Goal: Use online tool/utility: Utilize a website feature to perform a specific function

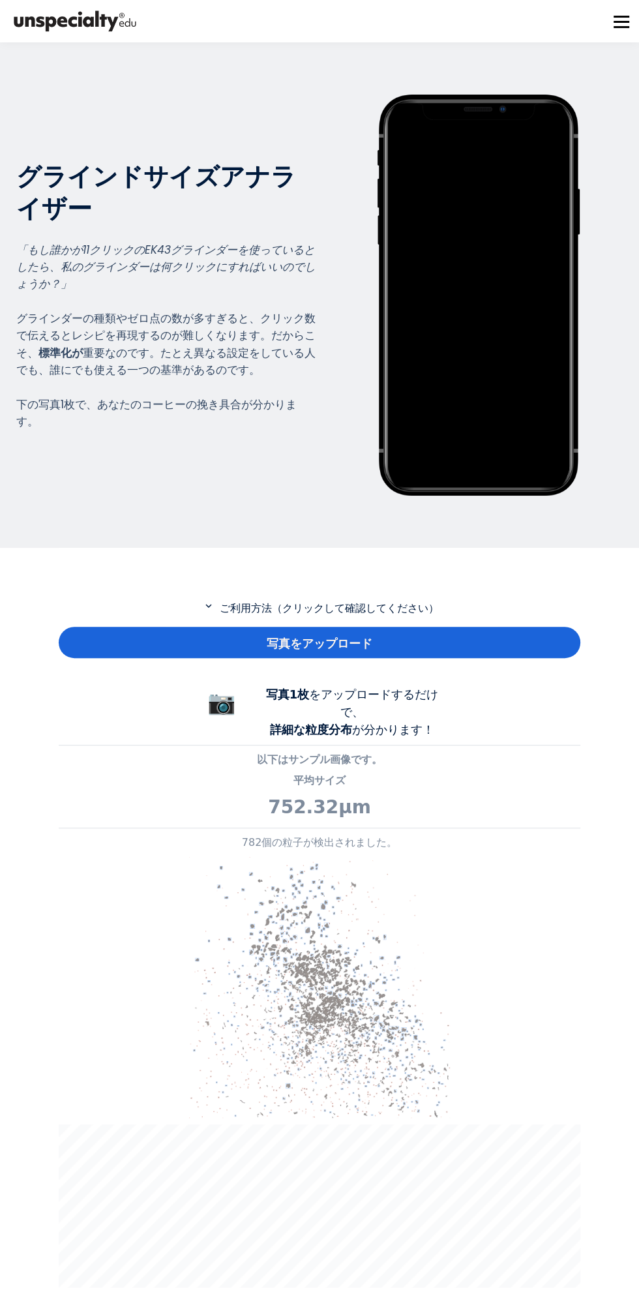
scroll to position [966, 522]
click at [475, 639] on div "写真をアップロード" at bounding box center [320, 642] width 522 height 31
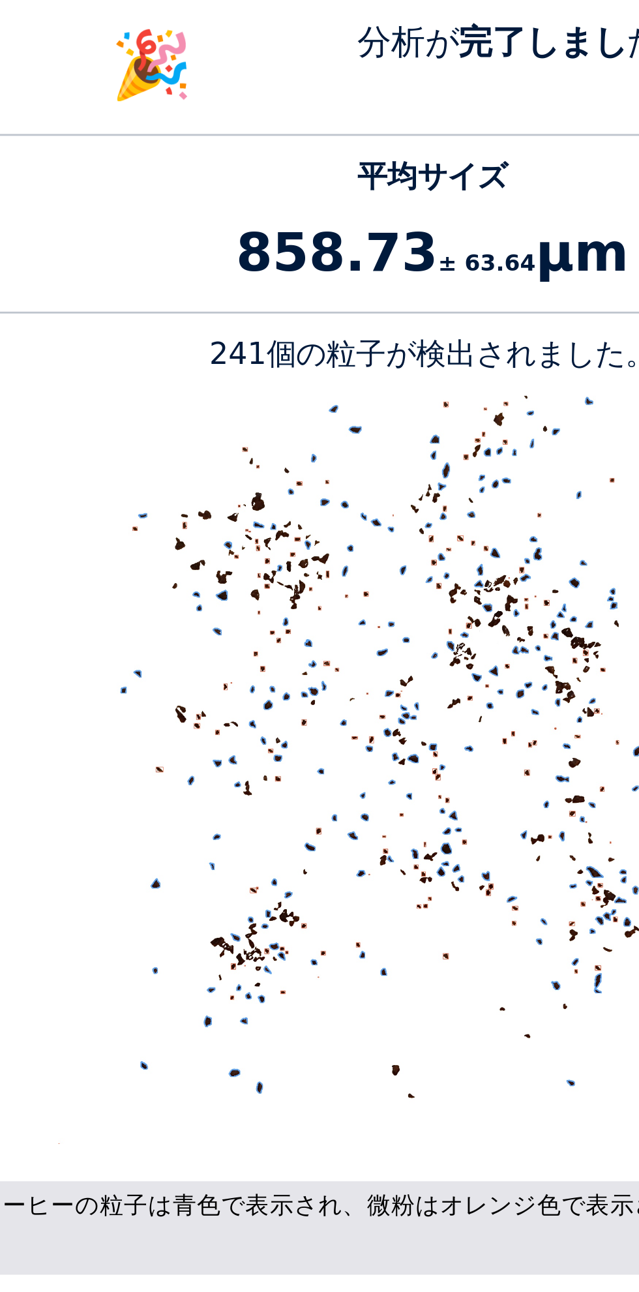
scroll to position [249, 0]
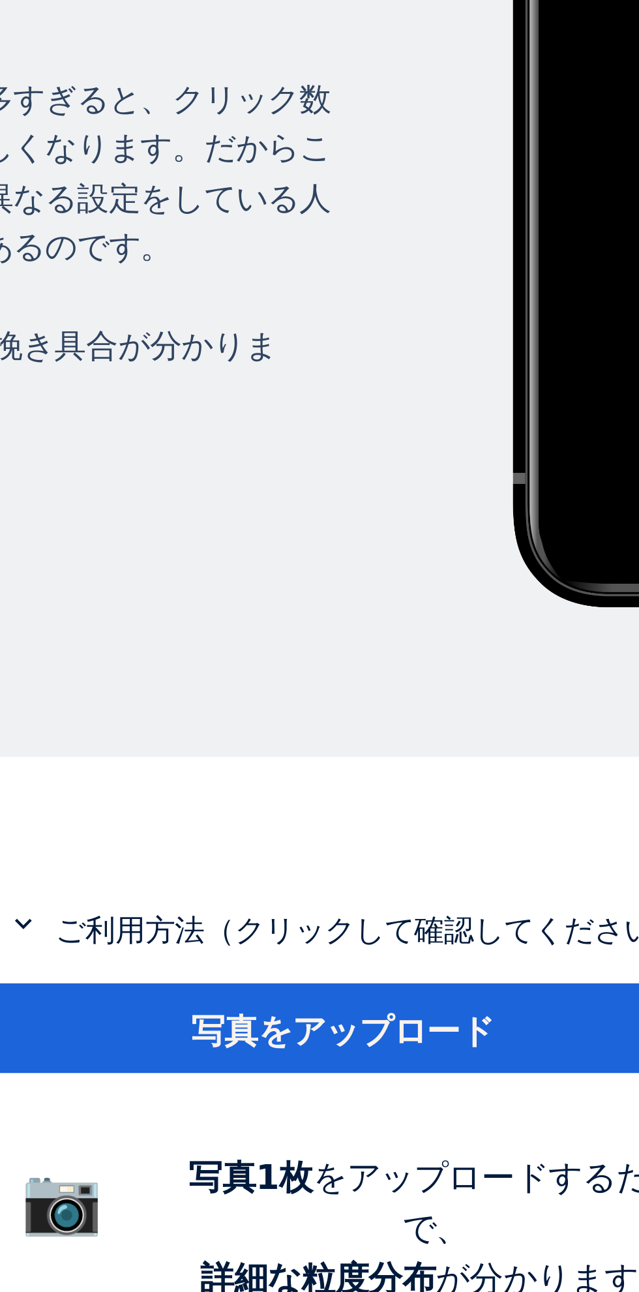
scroll to position [198, 0]
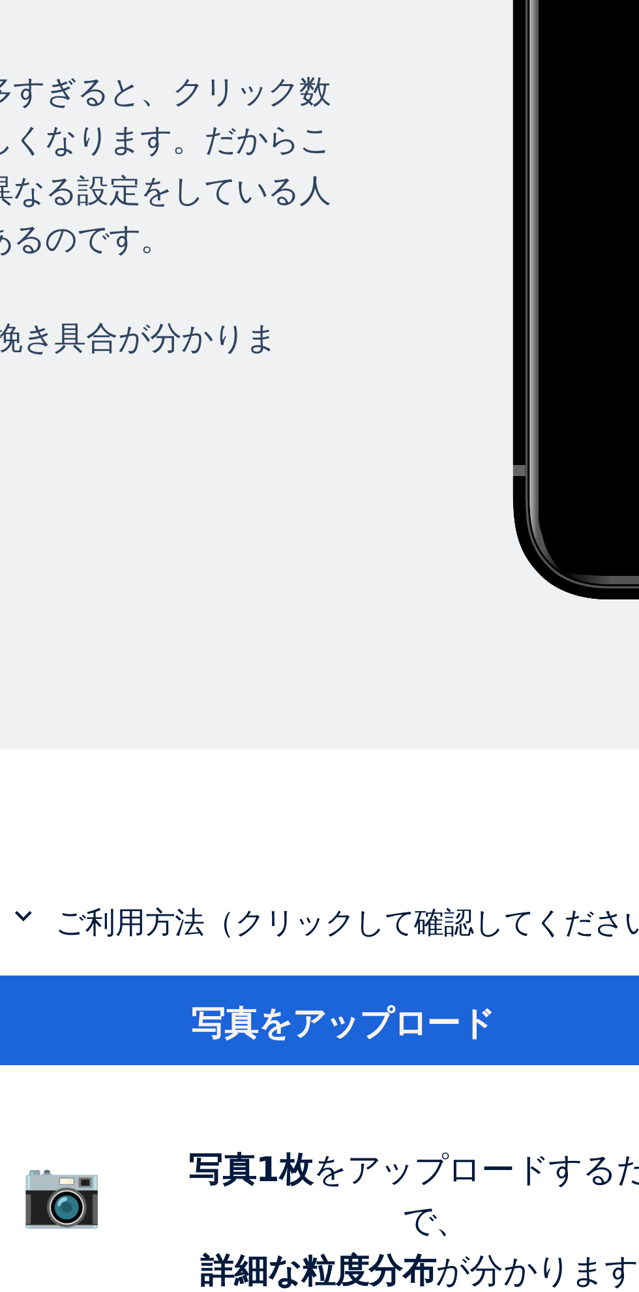
click at [336, 440] on font "写真をアップロード" at bounding box center [320, 446] width 106 height 14
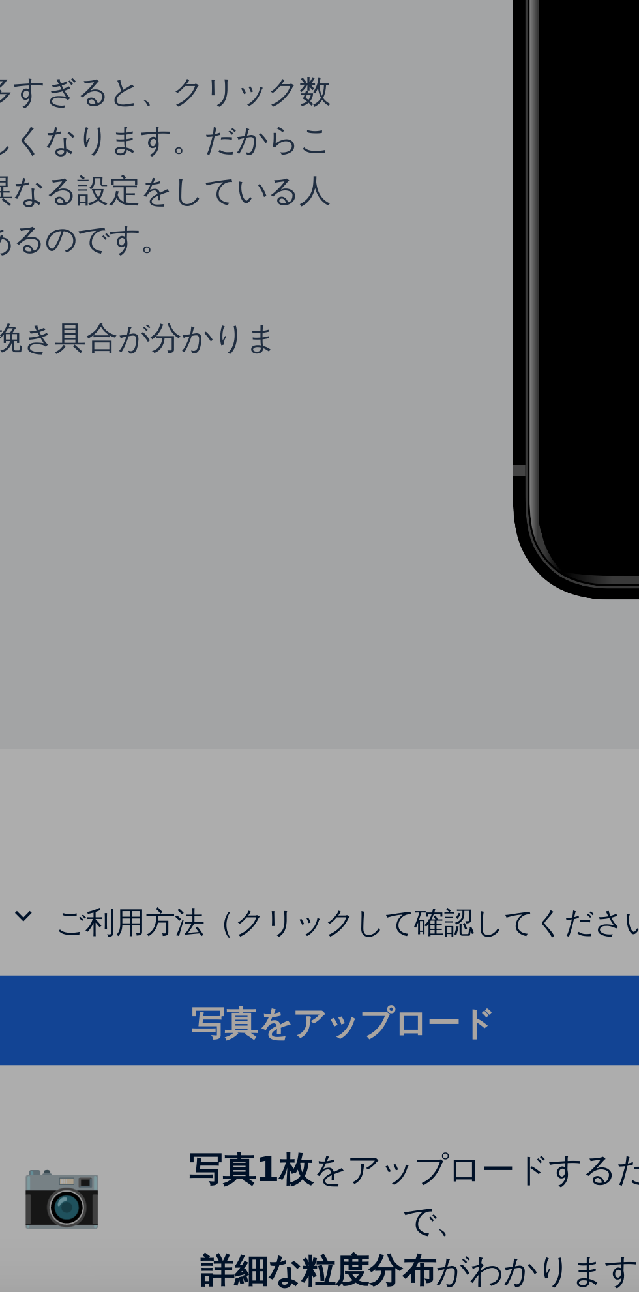
scroll to position [651270, 651715]
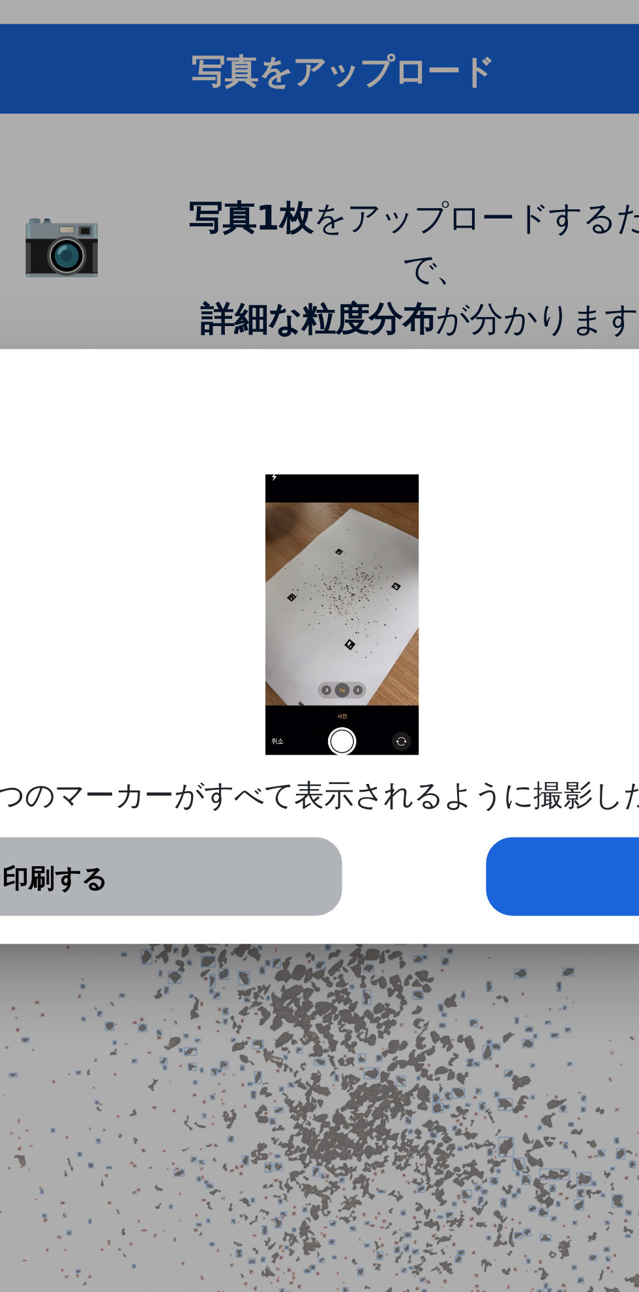
click at [397, 714] on div "写真をやり直す" at bounding box center [470, 726] width 201 height 27
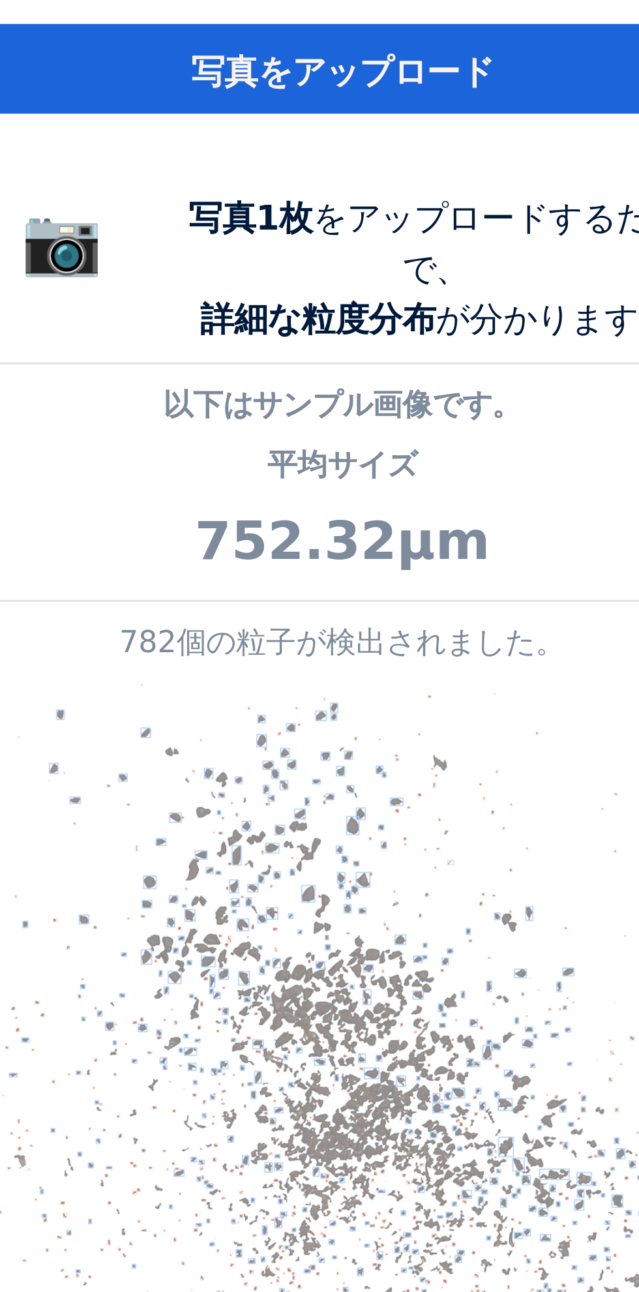
scroll to position [198, 0]
click at [332, 439] on font "写真をアップロード" at bounding box center [320, 446] width 106 height 14
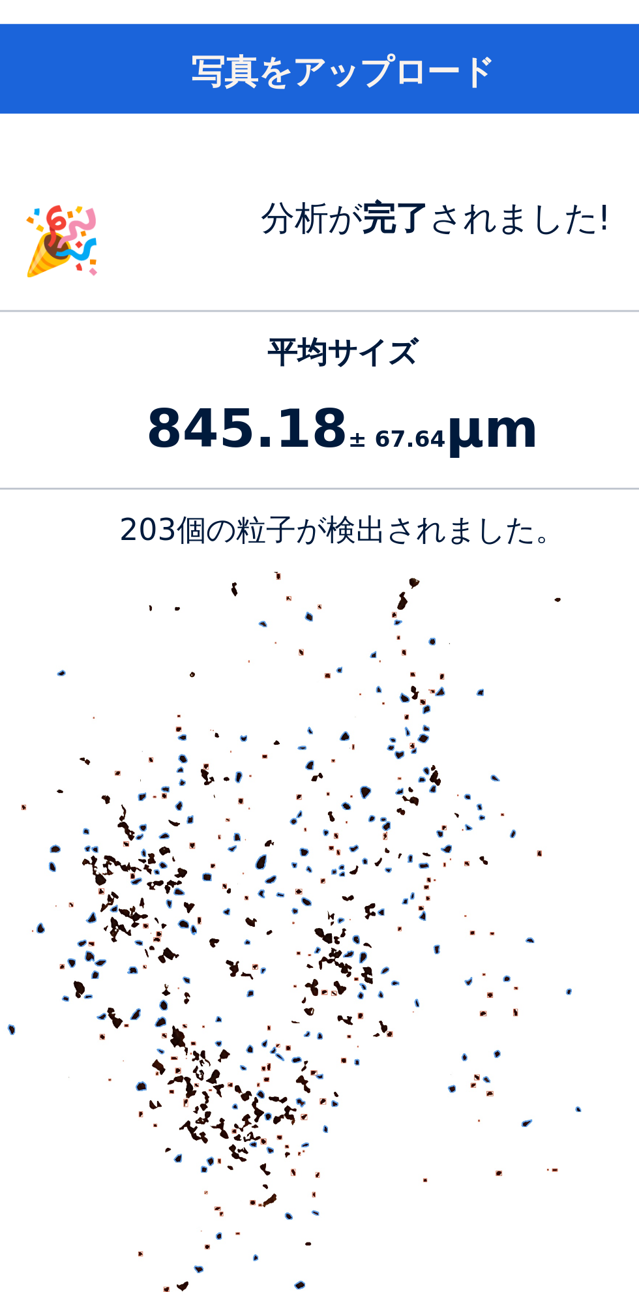
scroll to position [1220, 522]
click at [351, 441] on font "写真をアップロード" at bounding box center [320, 446] width 106 height 14
